Goal: Ask a question: Seek information or help from site administrators or community

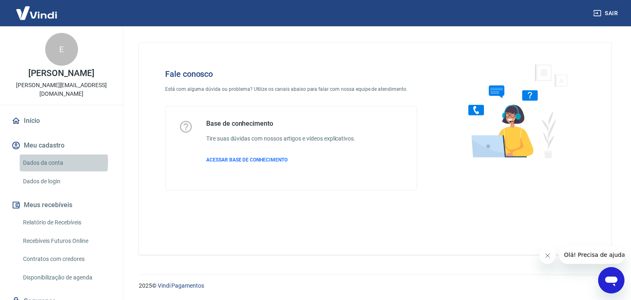
click at [43, 162] on link "Dados da conta" at bounding box center [66, 163] width 93 height 17
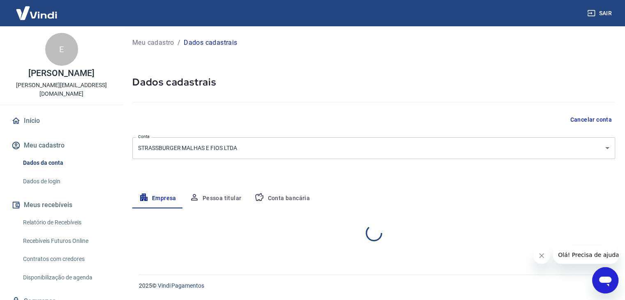
select select "RS"
select select "business"
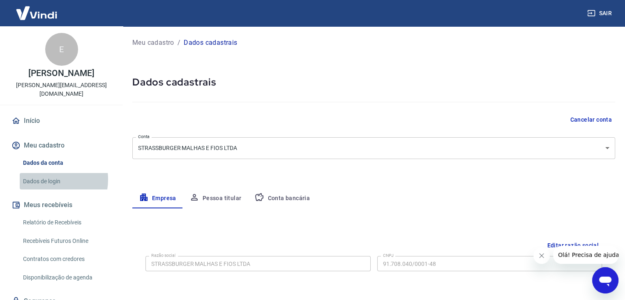
click at [48, 179] on link "Dados de login" at bounding box center [66, 181] width 93 height 17
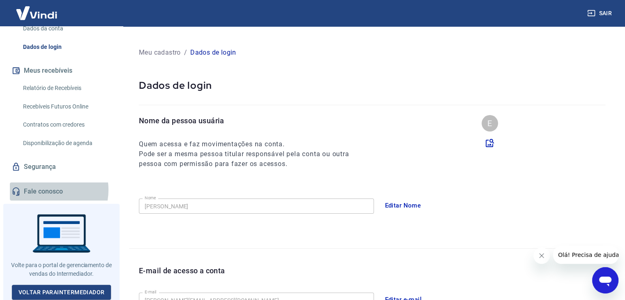
click at [49, 190] on link "Fale conosco" at bounding box center [61, 191] width 103 height 18
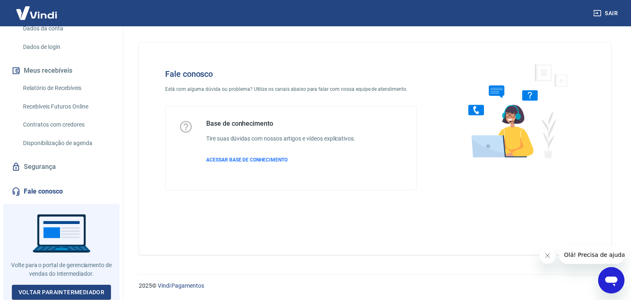
click at [585, 253] on span "Olá! Precisa de ajuda?" at bounding box center [596, 255] width 64 height 7
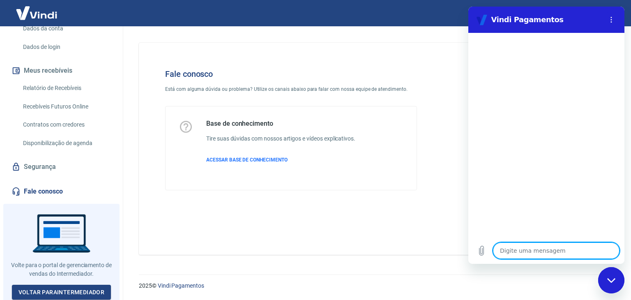
type textarea "b"
type textarea "x"
type textarea "bo"
type textarea "x"
type textarea "boa"
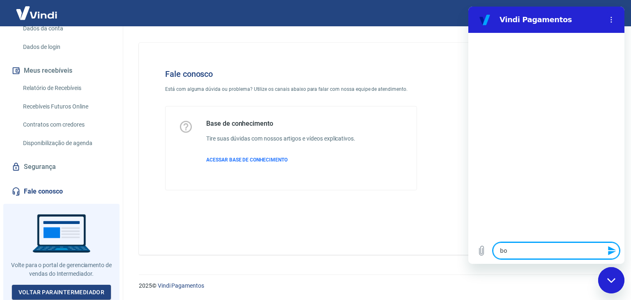
type textarea "x"
type textarea "boa"
type textarea "x"
type textarea "boa t"
type textarea "x"
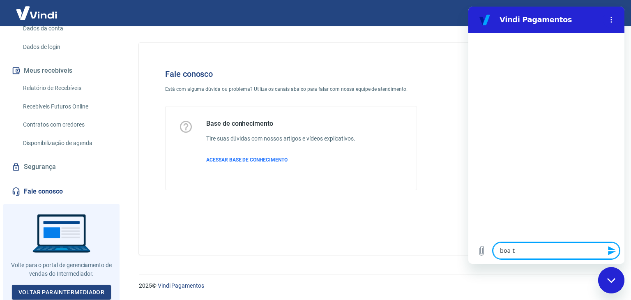
type textarea "boa ta"
type textarea "x"
type textarea "boa tar"
type textarea "x"
type textarea "boa tard"
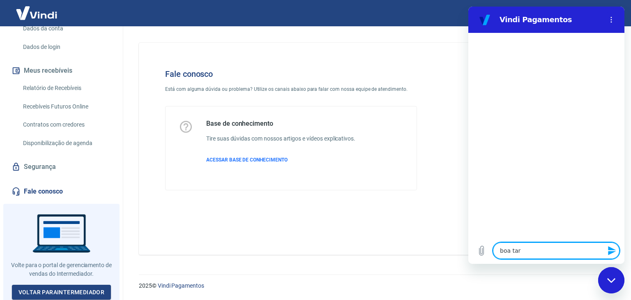
type textarea "x"
type textarea "boa tarde"
type textarea "x"
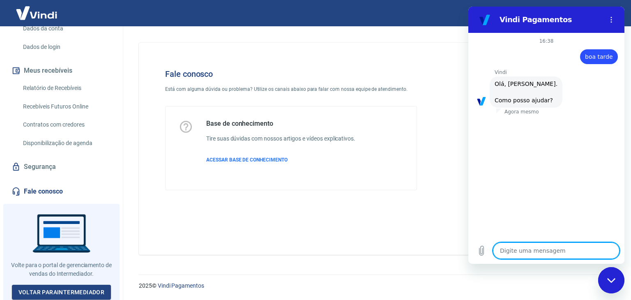
type textarea "G"
type textarea "x"
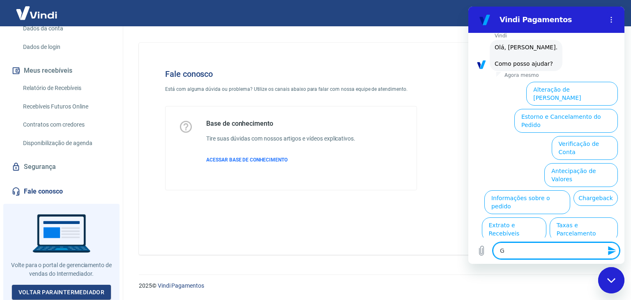
scroll to position [48, 0]
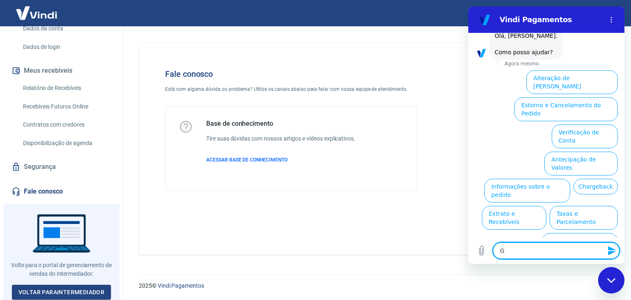
type textarea "x"
click at [529, 252] on textarea at bounding box center [556, 250] width 127 height 16
type textarea "i"
type textarea "x"
type textarea "in"
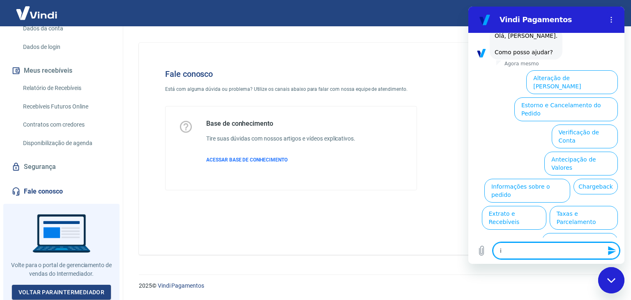
type textarea "x"
type textarea "inc"
type textarea "x"
type textarea "incl"
type textarea "x"
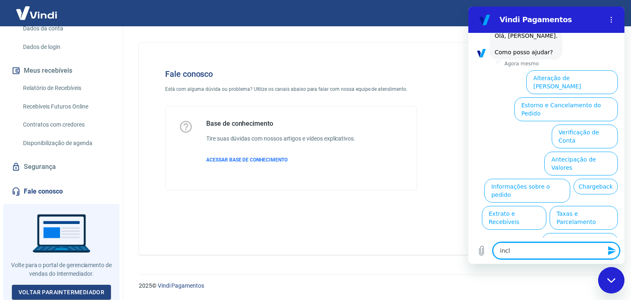
type textarea "inclu"
type textarea "x"
type textarea "inclui"
type textarea "x"
type textarea "incluir"
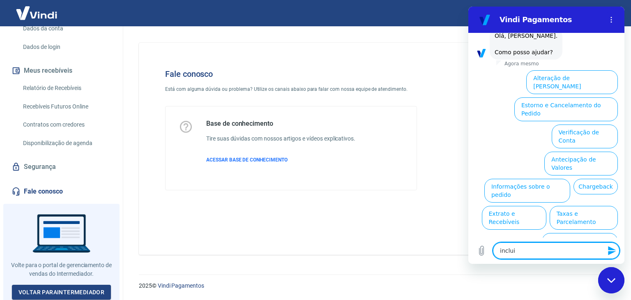
type textarea "x"
type textarea "incluir"
type textarea "x"
type textarea "incluir n"
type textarea "x"
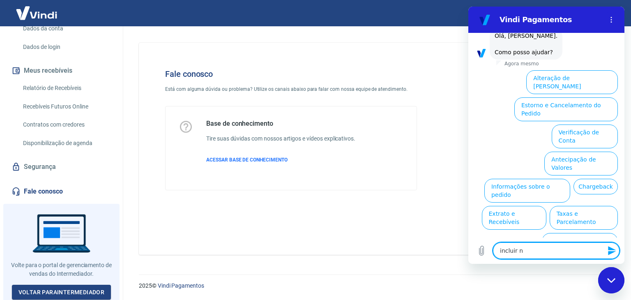
type textarea "incluir no"
type textarea "x"
type textarea "incluir nov"
type textarea "x"
type textarea "incluir novo"
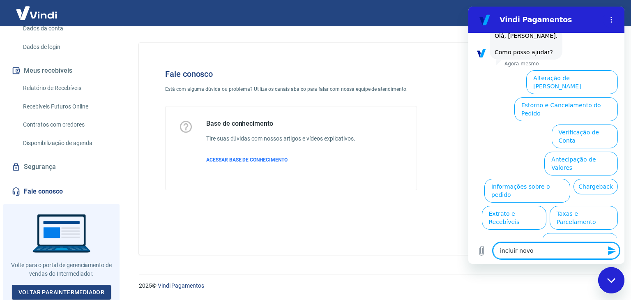
type textarea "x"
type textarea "incluir novo"
type textarea "x"
type textarea "incluir novo o"
type textarea "x"
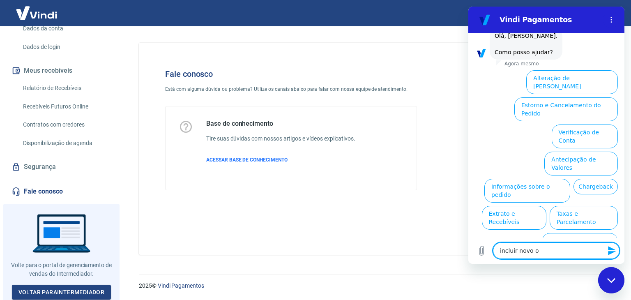
type textarea "incluir novo op"
type textarea "x"
type textarea "incluir novo ope"
type textarea "x"
type textarea "incluir novo oper"
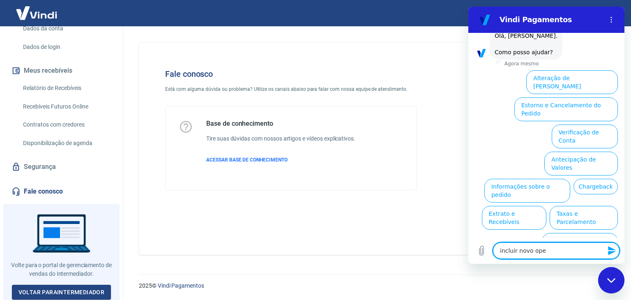
type textarea "x"
type textarea "incluir novo opera"
type textarea "x"
type textarea "incluir novo operad"
type textarea "x"
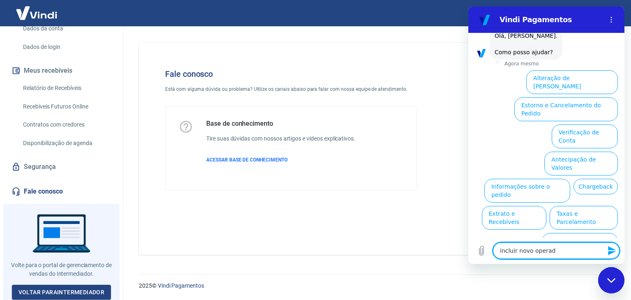
type textarea "incluir novo operado"
type textarea "x"
type textarea "incluir novo operador"
type textarea "x"
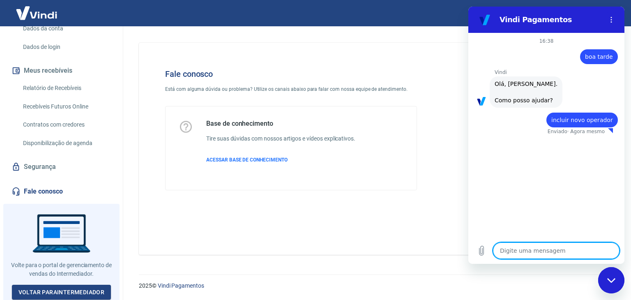
type textarea "x"
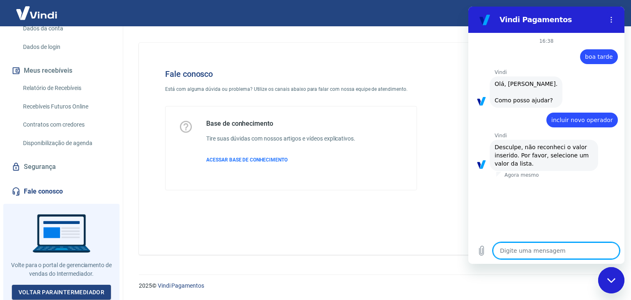
type textarea "f"
type textarea "x"
type textarea "fa"
type textarea "x"
type textarea "fal"
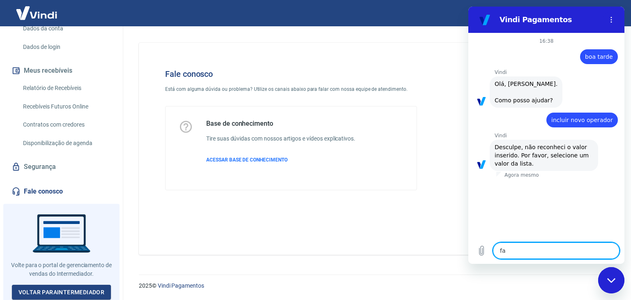
type textarea "x"
type textarea "fala"
type textarea "x"
type textarea "falar"
type textarea "x"
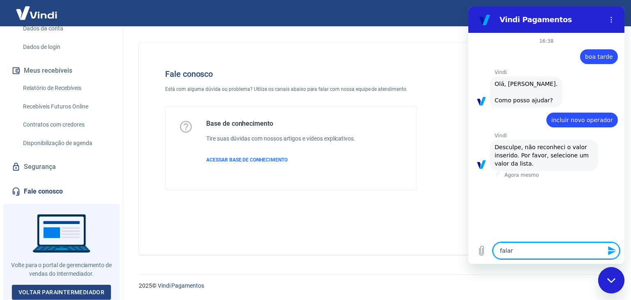
type textarea "falar"
type textarea "x"
type textarea "falar c"
type textarea "x"
type textarea "falar co"
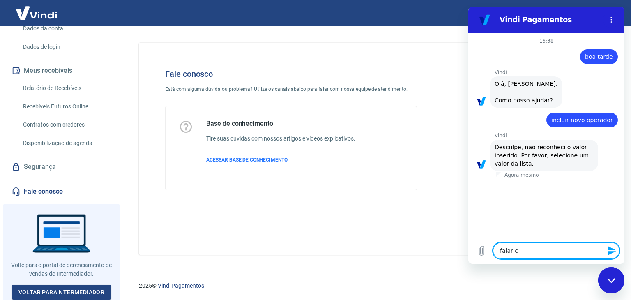
type textarea "x"
type textarea "falar com"
type textarea "x"
type textarea "falar com"
type textarea "x"
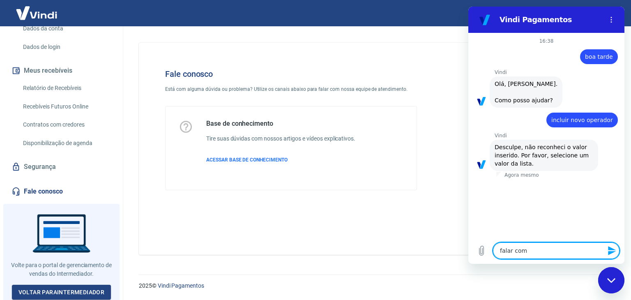
type textarea "falar com h"
type textarea "x"
type textarea "falar com hu"
type textarea "x"
type textarea "falar com hum"
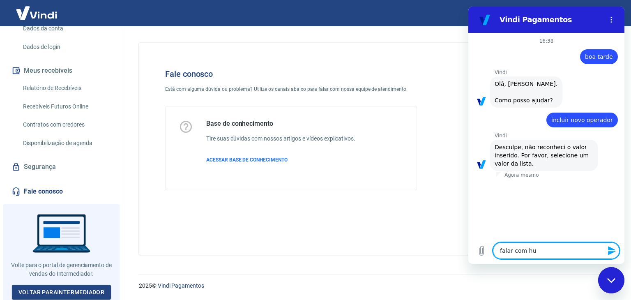
type textarea "x"
type textarea "falar com huma"
type textarea "x"
type textarea "falar com human"
type textarea "x"
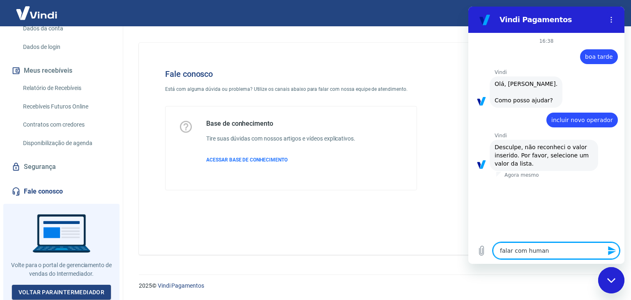
type textarea "falar com humano"
type textarea "x"
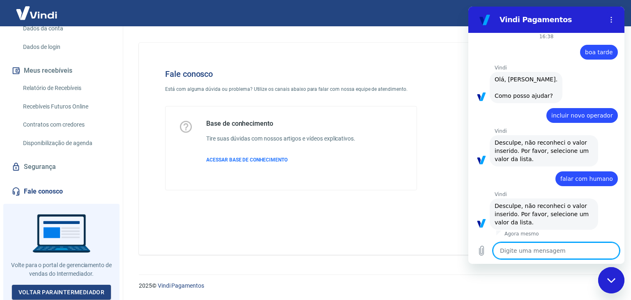
scroll to position [6, 0]
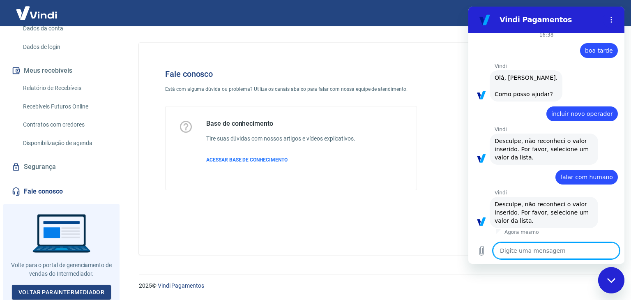
type textarea "f"
type textarea "x"
type textarea "fa"
type textarea "x"
type textarea "fal"
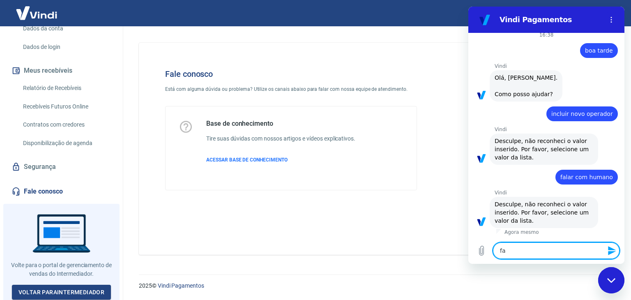
type textarea "x"
type textarea "fala"
type textarea "x"
type textarea "falar"
type textarea "x"
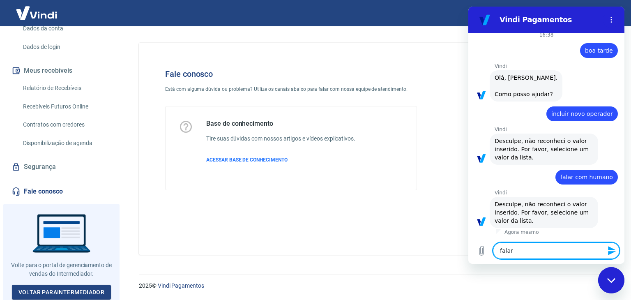
type textarea "falar"
type textarea "x"
type textarea "falar c"
type textarea "x"
type textarea "falar co"
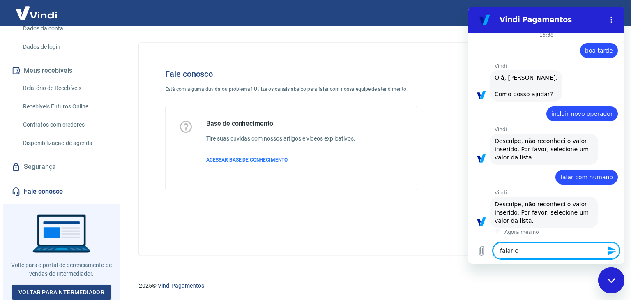
type textarea "x"
type textarea "falar com"
type textarea "x"
type textarea "falar com"
type textarea "x"
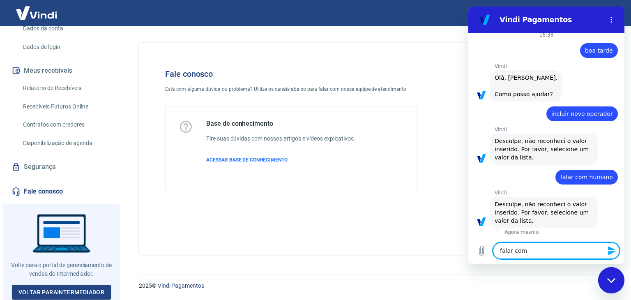
type textarea "falar com u"
type textarea "x"
type textarea "falar com um"
type textarea "x"
type textarea "falar com uma"
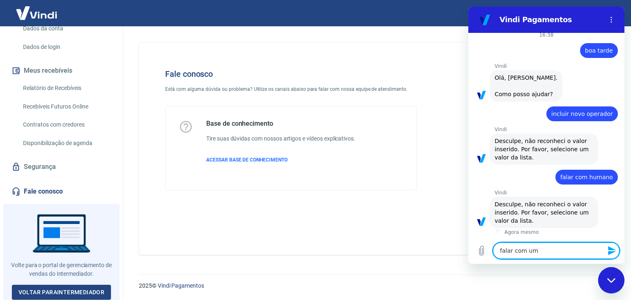
type textarea "x"
type textarea "falar com uma"
type textarea "x"
type textarea "falar com uma"
type textarea "x"
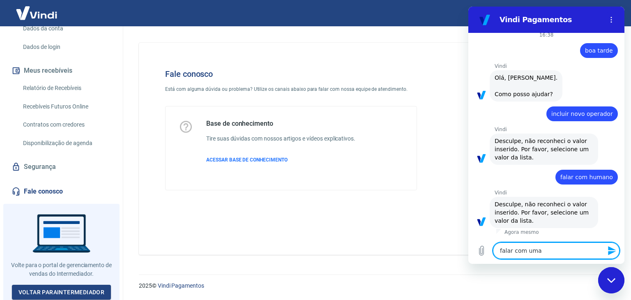
type textarea "falar com um"
type textarea "x"
type textarea "falar com u"
type textarea "x"
type textarea "falar com"
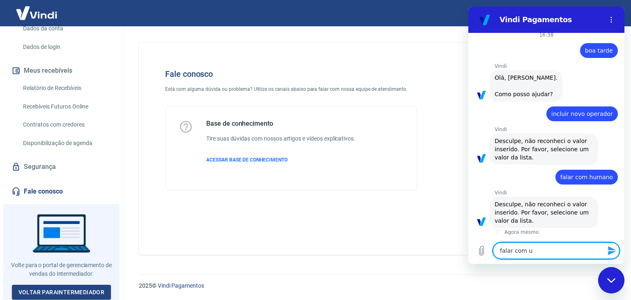
type textarea "x"
type textarea "falar com"
type textarea "x"
type textarea "falar co"
type textarea "x"
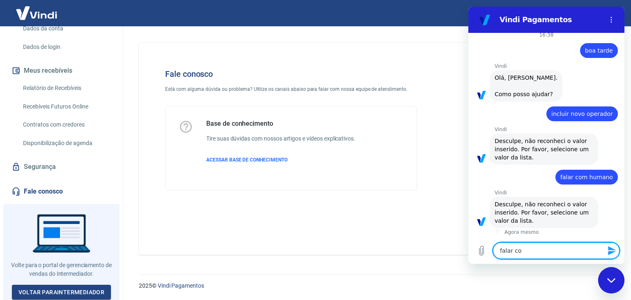
type textarea "falar c"
type textarea "x"
type textarea "falar"
type textarea "x"
type textarea "falar"
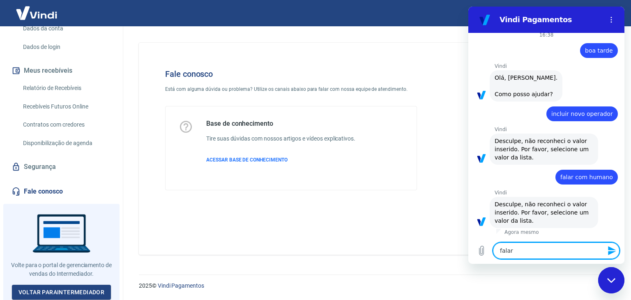
type textarea "x"
type textarea "fala"
type textarea "x"
type textarea "fal"
type textarea "x"
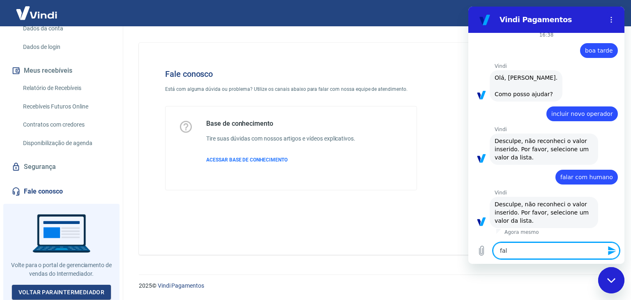
type textarea "fa"
type textarea "x"
type textarea "f"
type textarea "x"
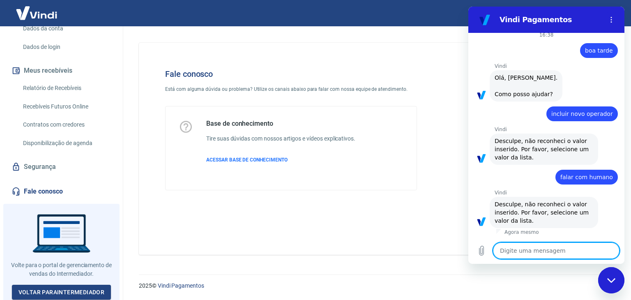
type textarea "q"
type textarea "x"
type textarea "qu"
type textarea "x"
type textarea "que"
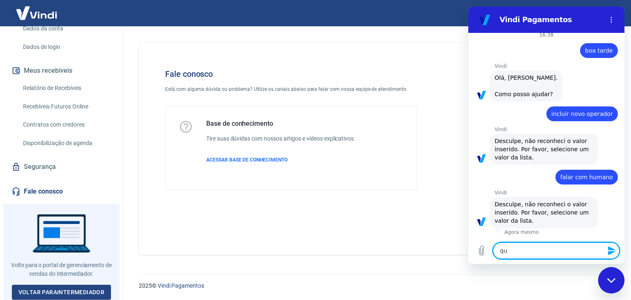
type textarea "x"
type textarea "quer"
type textarea "x"
type textarea "quero"
type textarea "x"
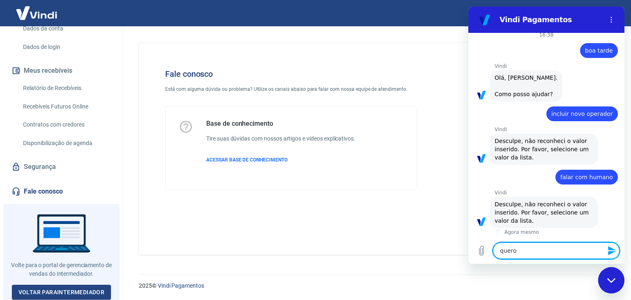
type textarea "quero"
type textarea "x"
type textarea "quero s"
type textarea "x"
type textarea "quero se"
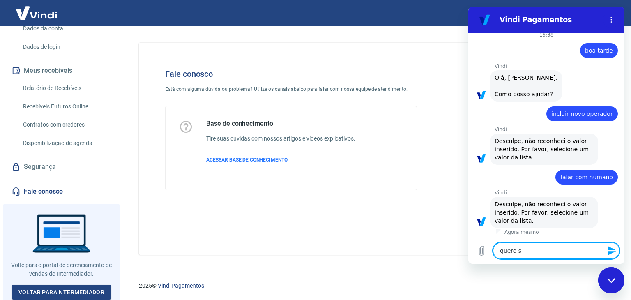
type textarea "x"
type textarea "quero ser"
type textarea "x"
type textarea "quero ser"
type textarea "x"
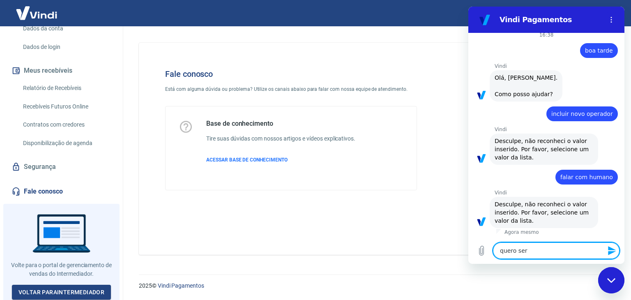
type textarea "quero ser a"
type textarea "x"
type textarea "quero ser at"
type textarea "x"
type textarea "quero ser ate"
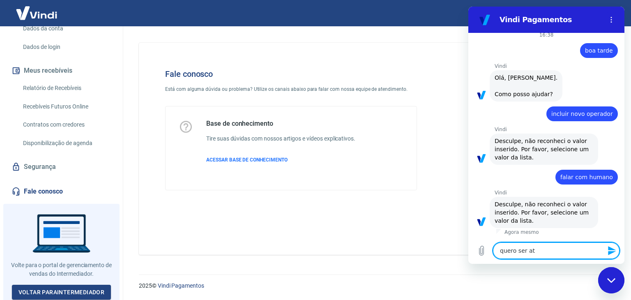
type textarea "x"
type textarea "quero ser aten"
type textarea "x"
type textarea "quero ser atend"
type textarea "x"
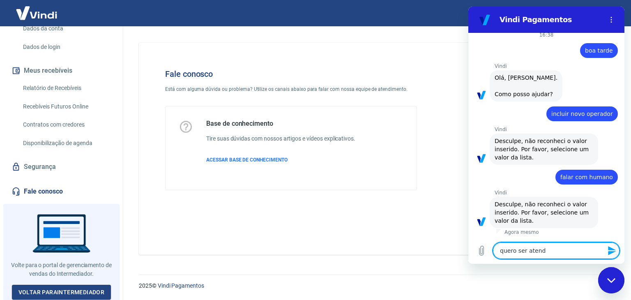
type textarea "quero ser atendi"
type textarea "x"
type textarea "quero ser atendid"
type textarea "x"
type textarea "quero ser atendido"
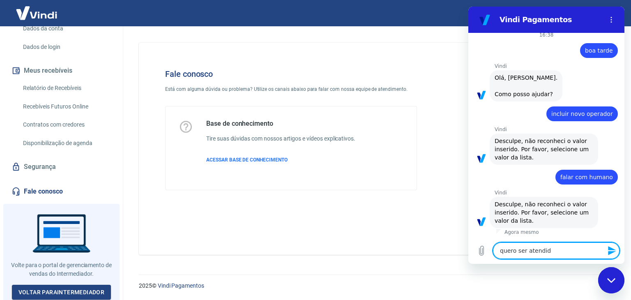
type textarea "x"
type textarea "quero ser atendido"
type textarea "x"
type textarea "quero ser atendido p"
type textarea "x"
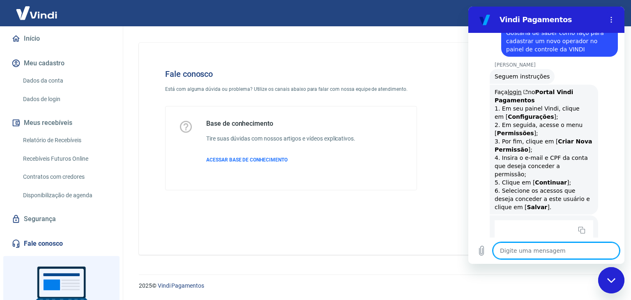
scroll to position [482, 0]
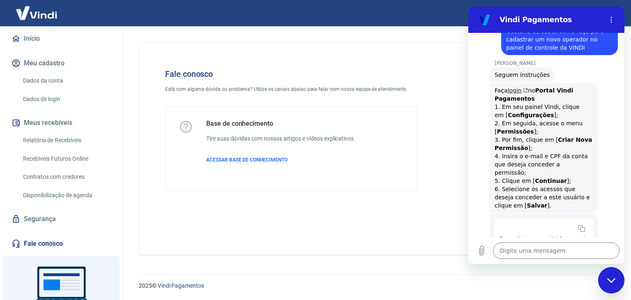
click at [524, 88] on icon "(abre em uma nova aba)" at bounding box center [525, 90] width 6 height 5
click at [540, 250] on textarea at bounding box center [556, 250] width 127 height 16
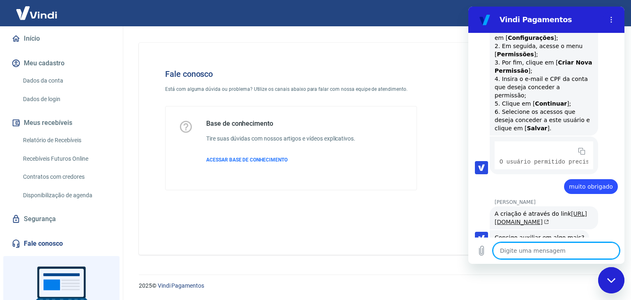
scroll to position [561, 0]
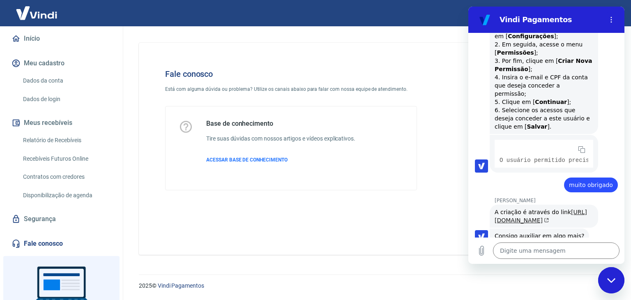
click at [546, 209] on link "[URL][DOMAIN_NAME]" at bounding box center [541, 216] width 92 height 15
click at [515, 252] on textarea at bounding box center [556, 250] width 127 height 16
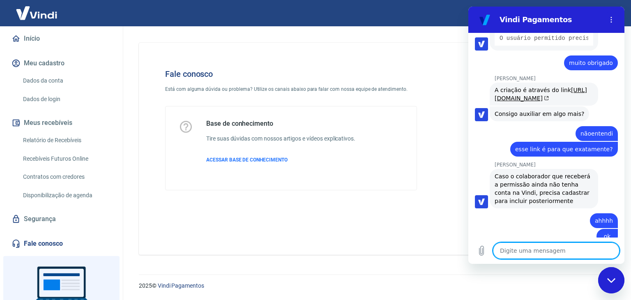
scroll to position [600, 0]
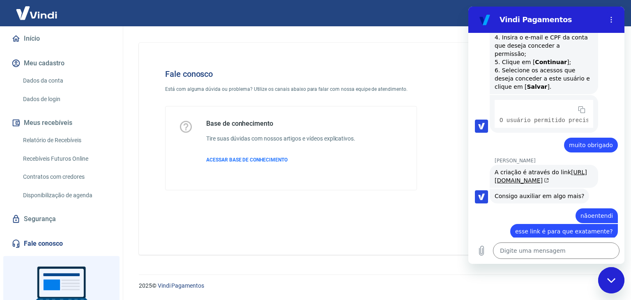
drag, startPoint x: 546, startPoint y: 165, endPoint x: 491, endPoint y: 148, distance: 57.1
click at [491, 165] on div "[PERSON_NAME] diz: A criação é através do link [URL][DOMAIN_NAME]" at bounding box center [544, 176] width 108 height 23
copy div "A criação é através do link [URL][DOMAIN_NAME]"
